Goal: Register for event/course

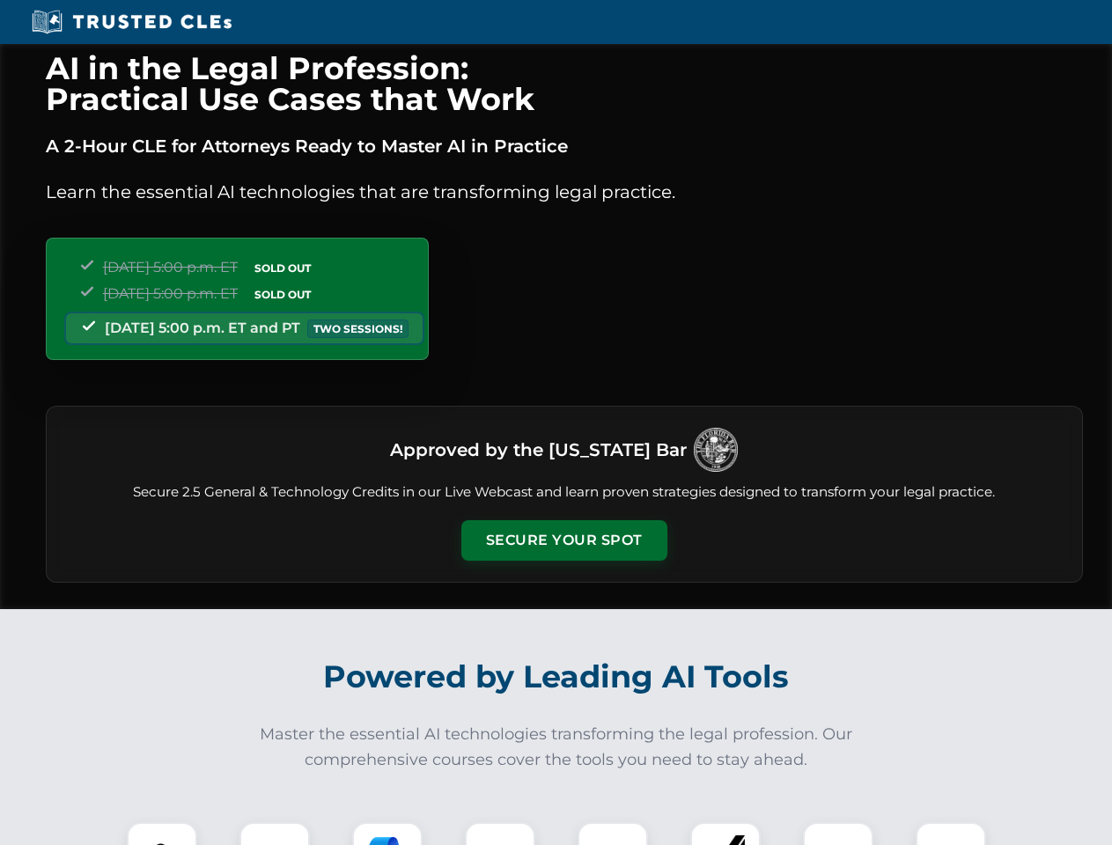
click at [564, 541] on button "Secure Your Spot" at bounding box center [564, 540] width 206 height 41
click at [162, 834] on img at bounding box center [162, 857] width 51 height 51
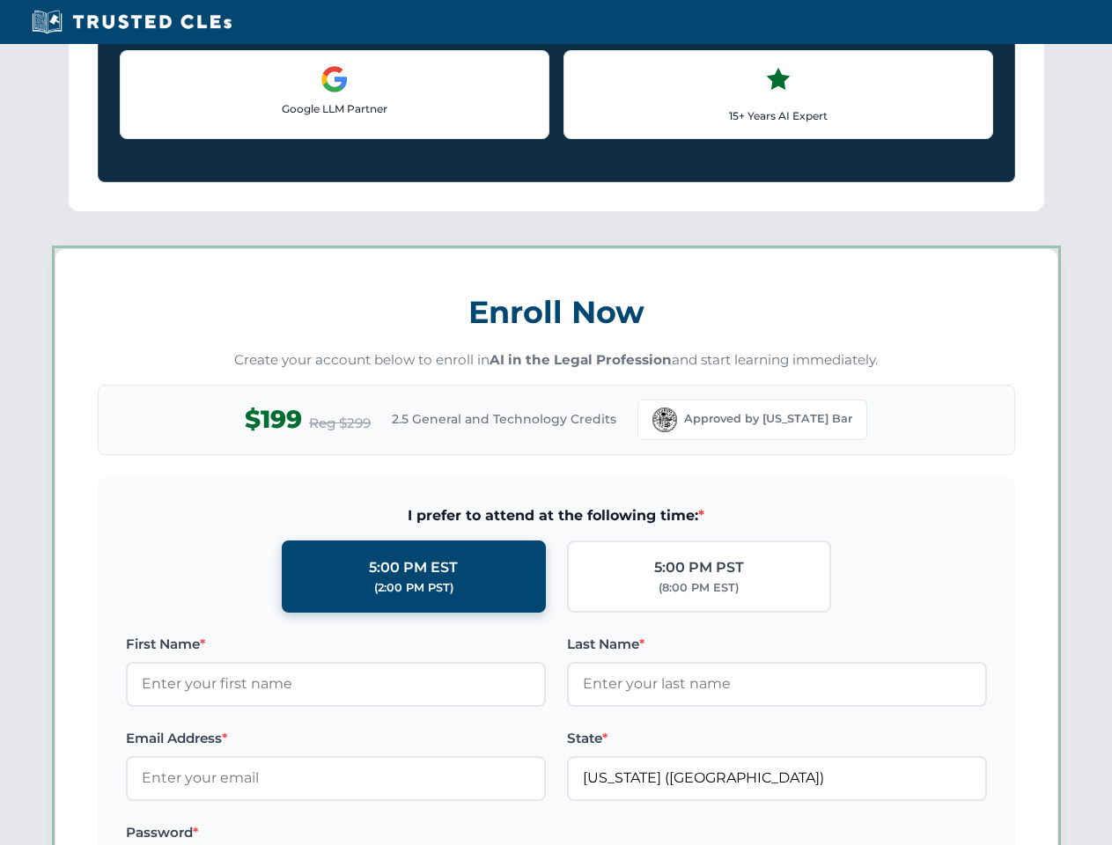
click at [388, 834] on label "Password *" at bounding box center [336, 833] width 420 height 21
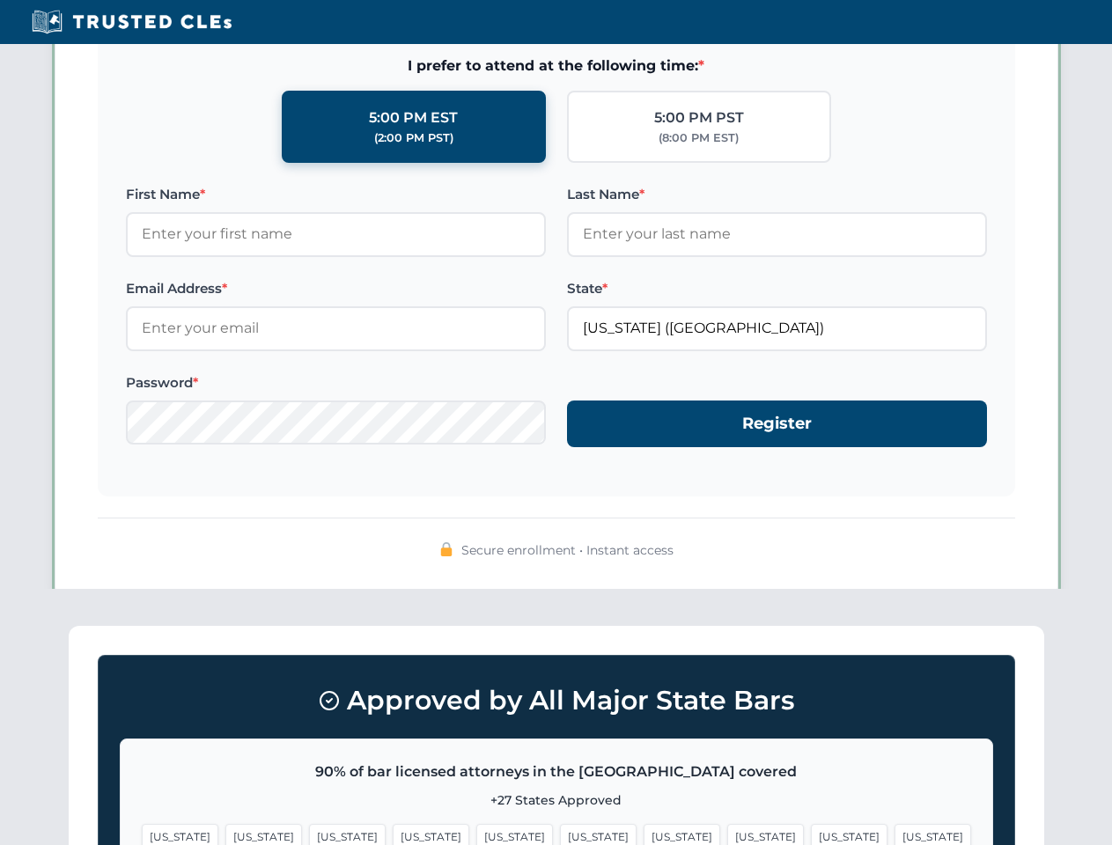
click at [811, 834] on span "[US_STATE]" at bounding box center [849, 837] width 77 height 26
